Goal: Transaction & Acquisition: Purchase product/service

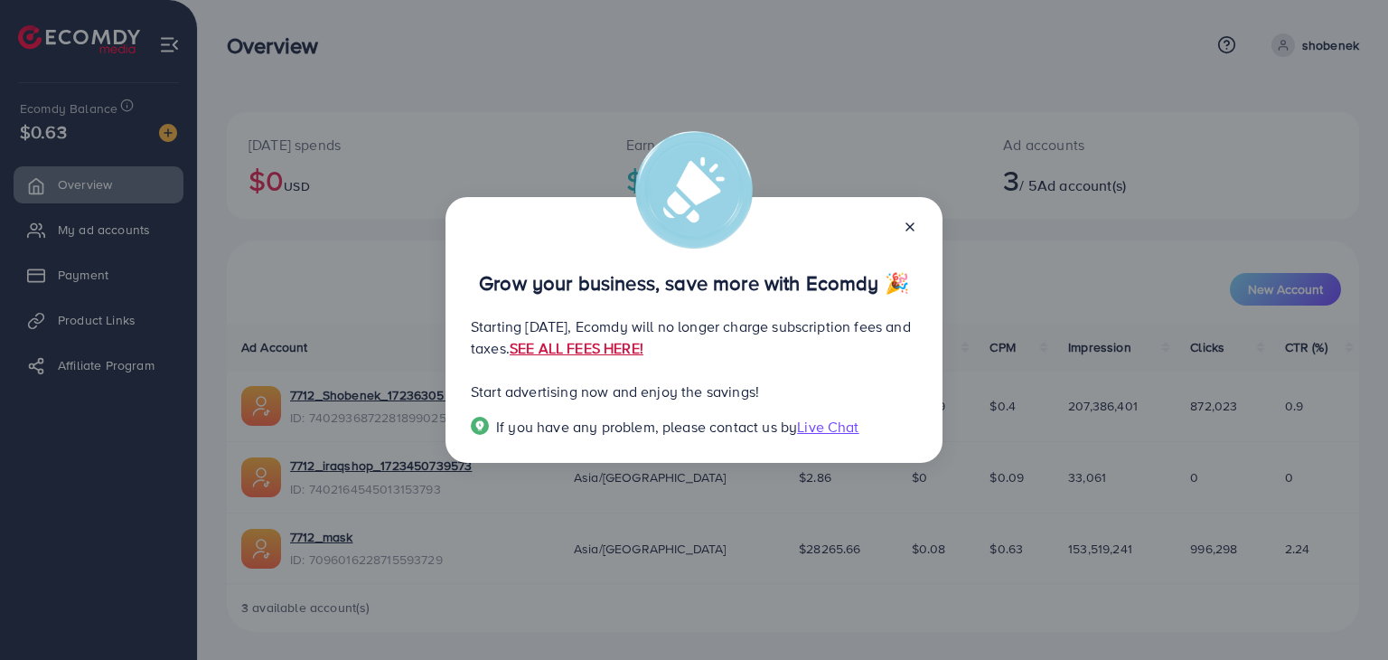
click at [644, 338] on link "SEE ALL FEES HERE!" at bounding box center [577, 348] width 134 height 20
click at [912, 228] on icon at bounding box center [910, 227] width 14 height 14
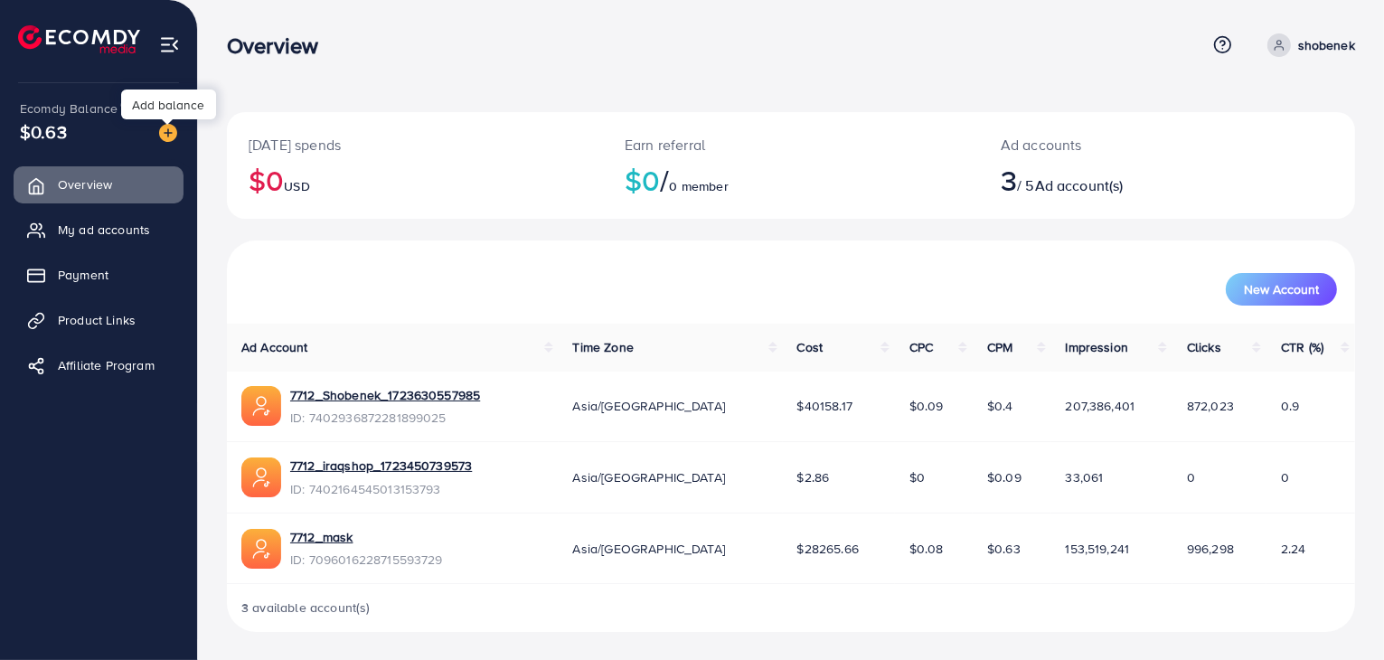
click at [168, 136] on img at bounding box center [168, 133] width 18 height 18
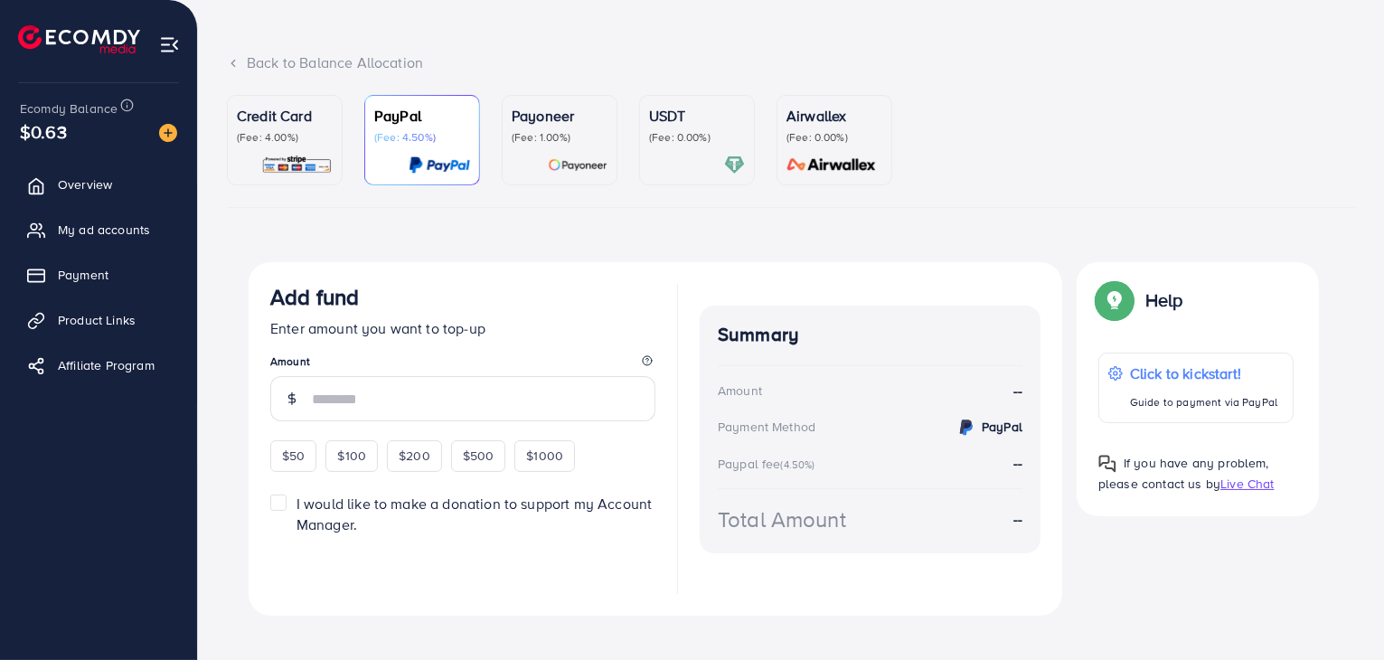
scroll to position [101, 0]
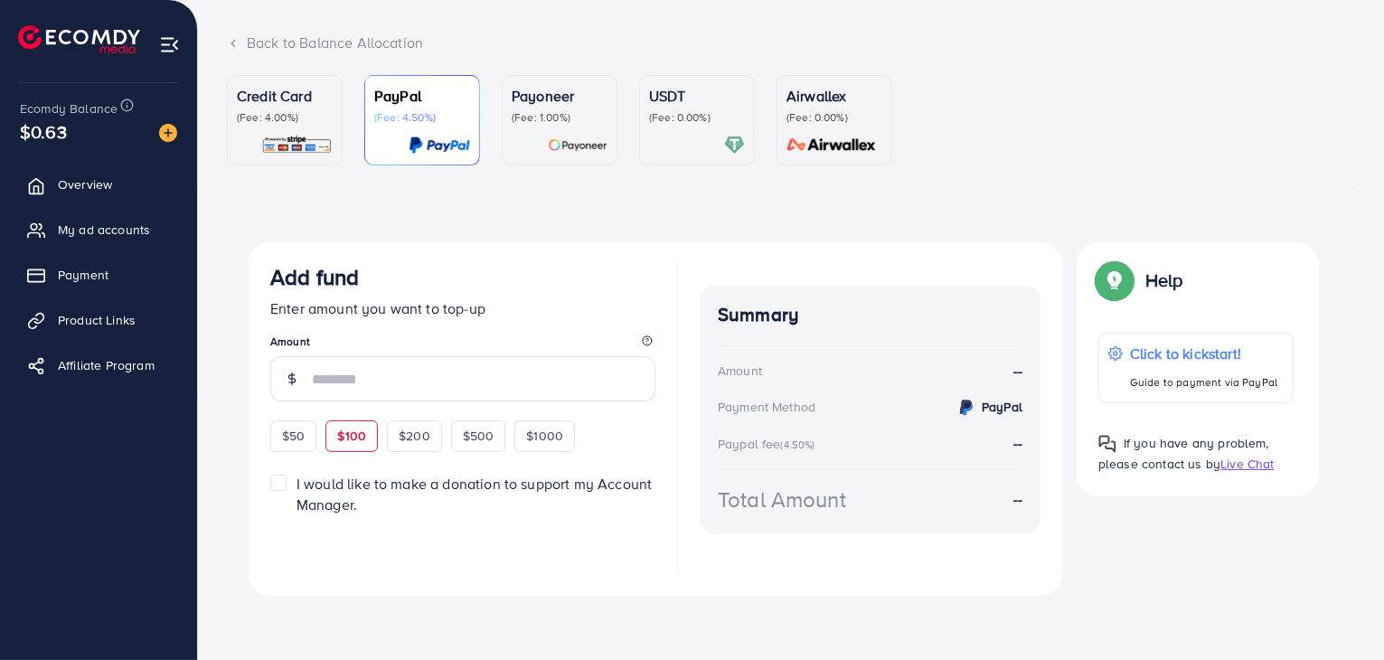
click at [345, 438] on span "$100" at bounding box center [351, 436] width 29 height 18
type input "***"
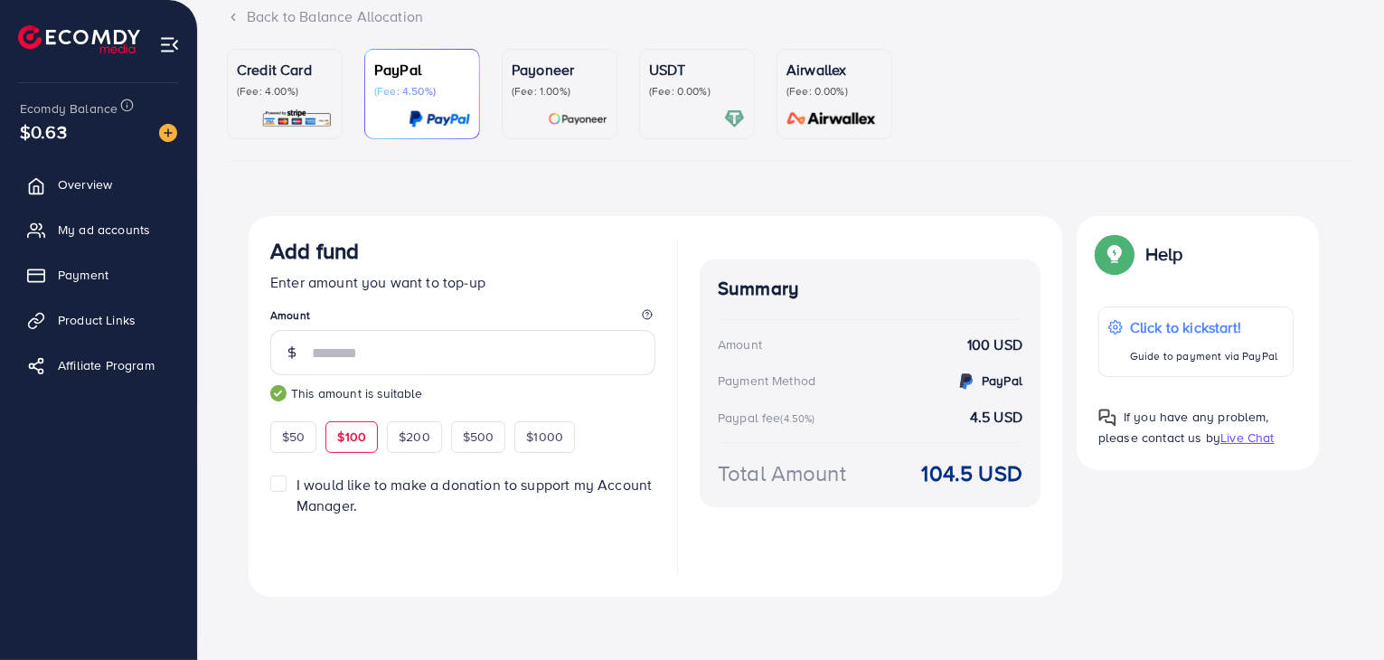
scroll to position [128, 0]
click at [994, 416] on strong "4.5 USD" at bounding box center [996, 416] width 52 height 21
click at [305, 123] on img at bounding box center [296, 118] width 71 height 21
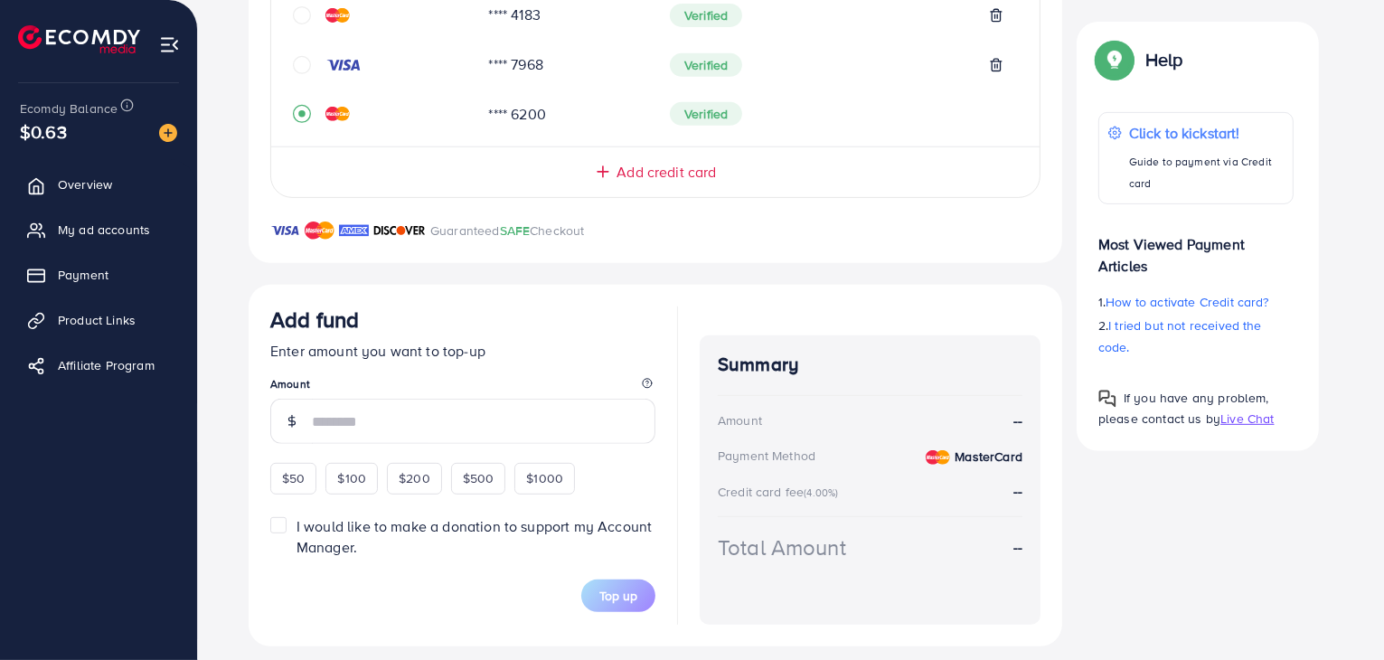
scroll to position [839, 0]
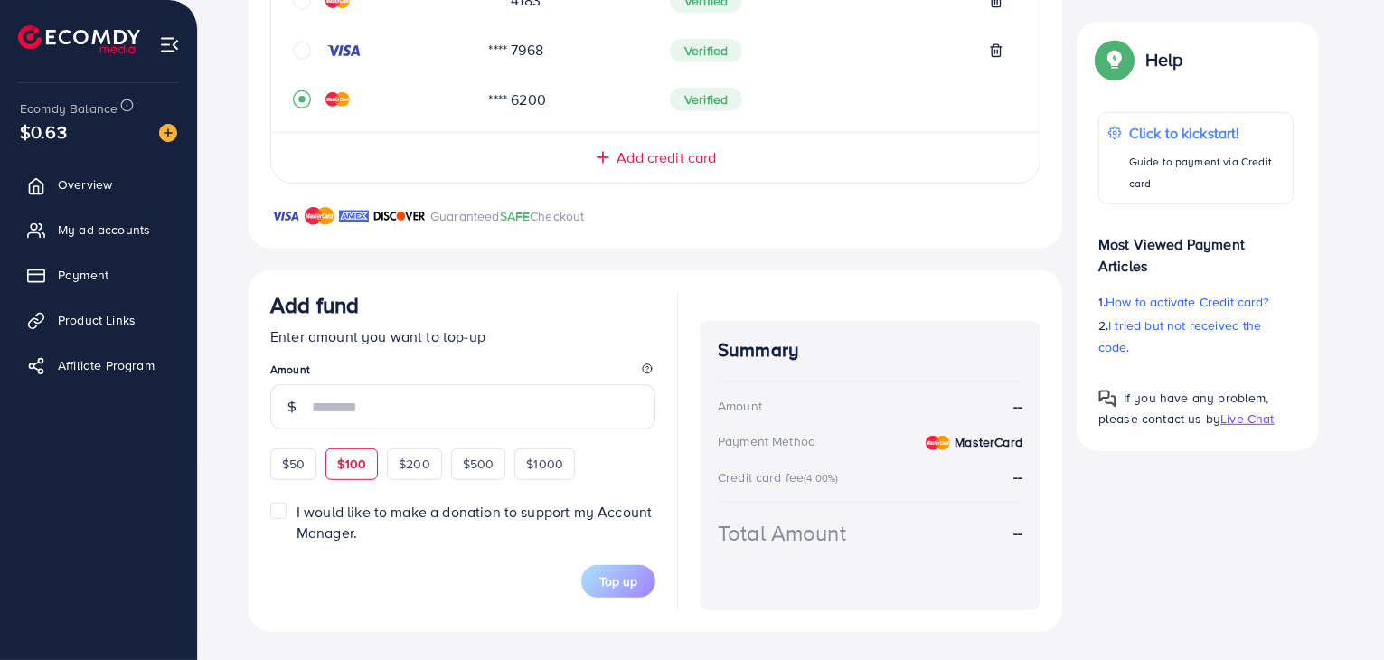
click at [355, 468] on span "$100" at bounding box center [351, 464] width 29 height 18
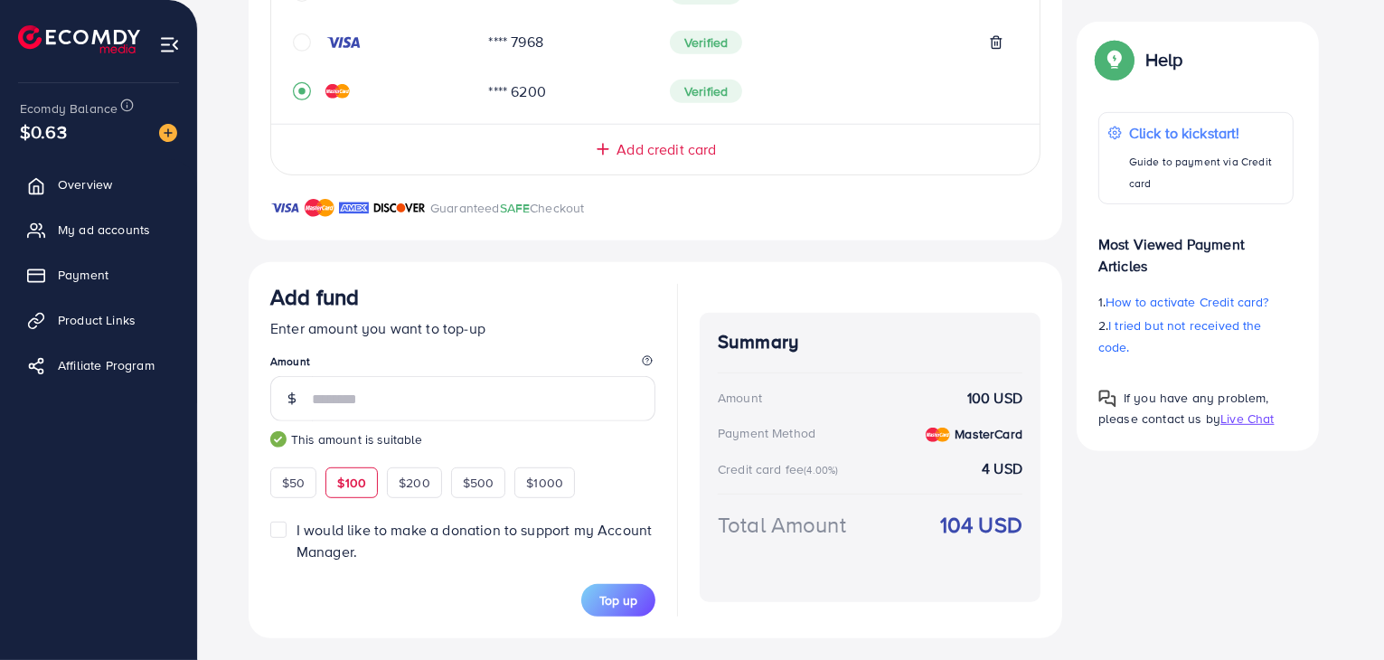
scroll to position [853, 0]
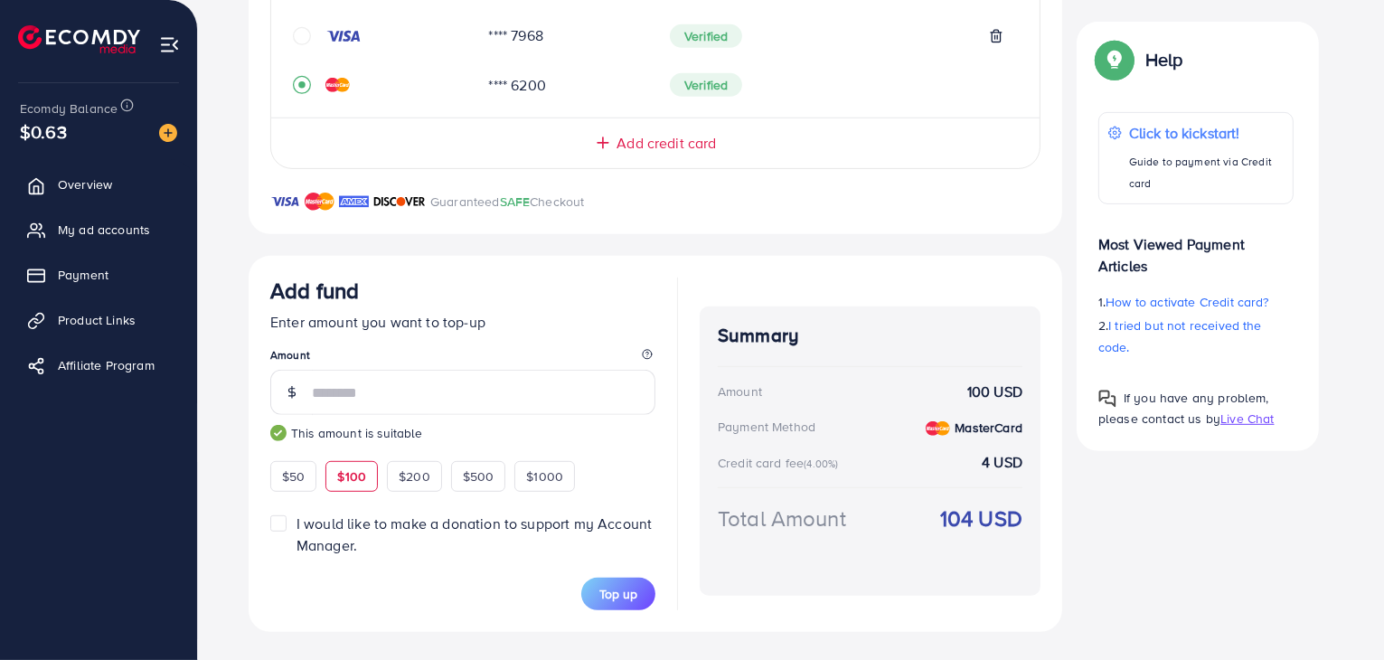
click at [963, 513] on strong "104 USD" at bounding box center [981, 519] width 82 height 32
click at [832, 461] on small "(4.00%)" at bounding box center [821, 463] width 34 height 14
click at [853, 463] on div "Credit card fee (4.00%) 4 USD" at bounding box center [870, 462] width 305 height 21
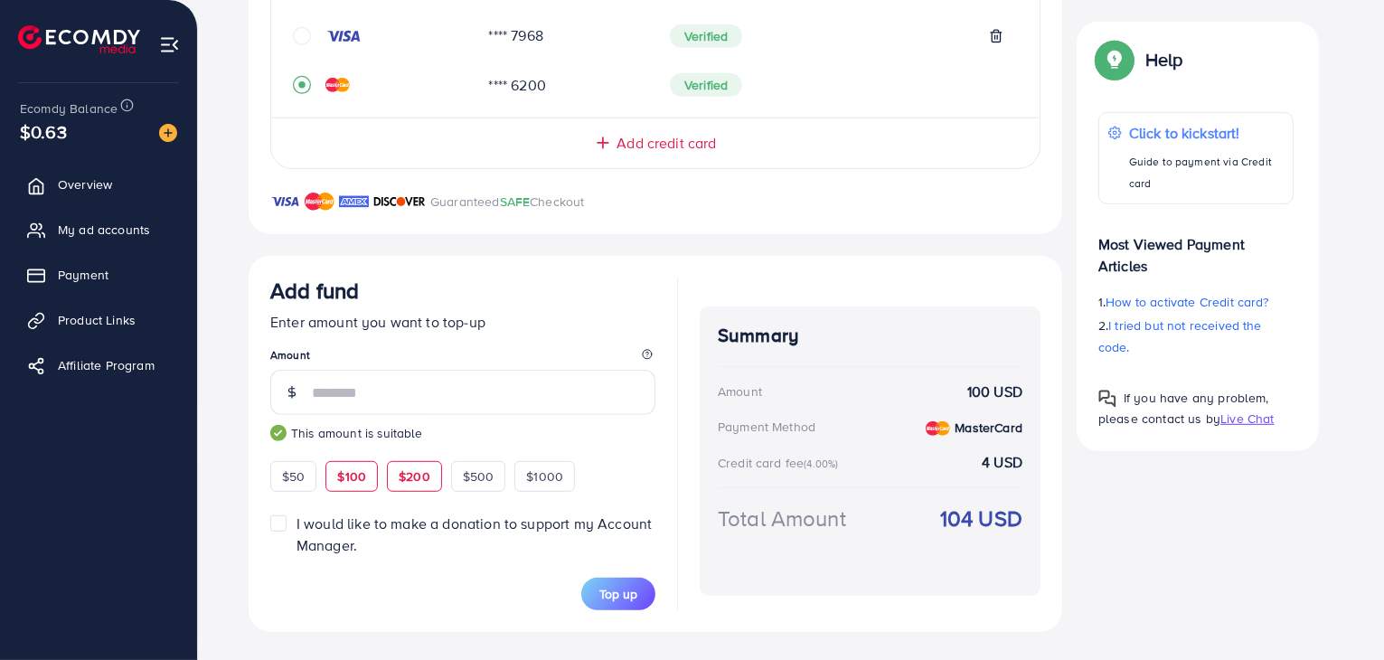
click at [403, 471] on span "$200" at bounding box center [415, 476] width 32 height 18
click at [531, 471] on span "$1000" at bounding box center [544, 476] width 37 height 18
click at [306, 471] on div "$50" at bounding box center [293, 476] width 46 height 31
click at [355, 473] on span "$100" at bounding box center [351, 476] width 29 height 18
type input "***"
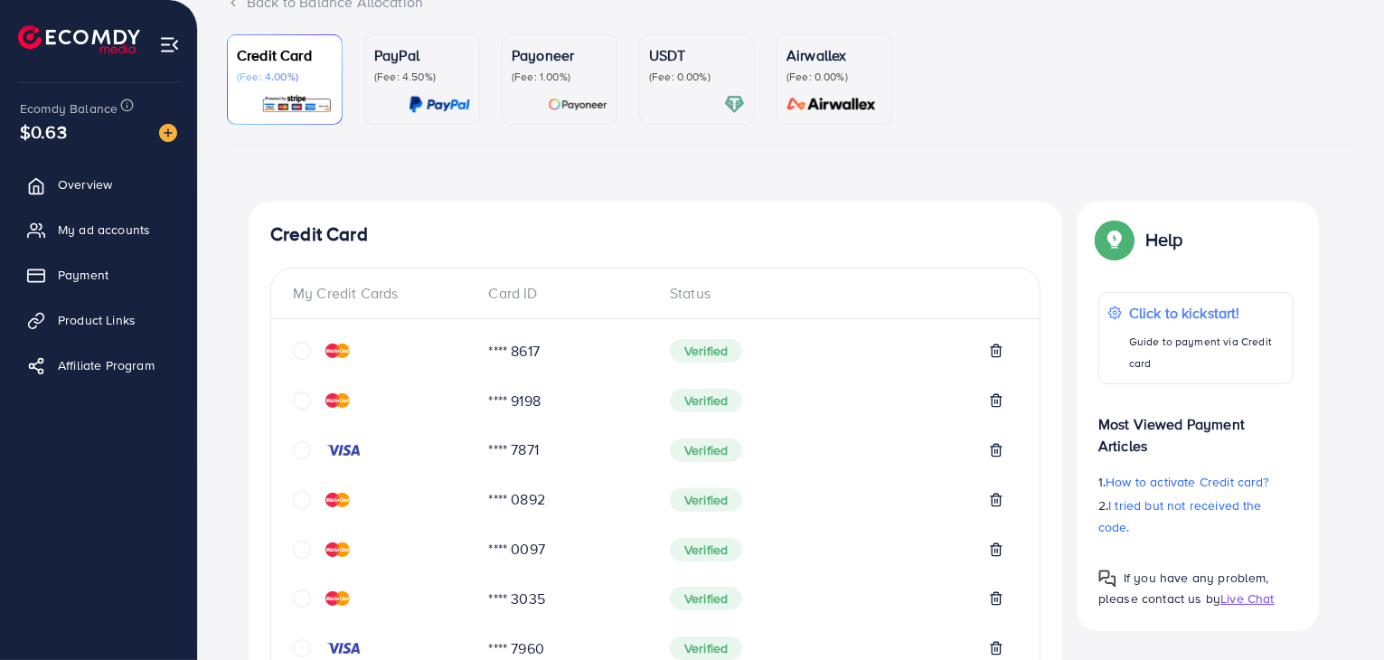
scroll to position [0, 0]
